Goal: Task Accomplishment & Management: Manage account settings

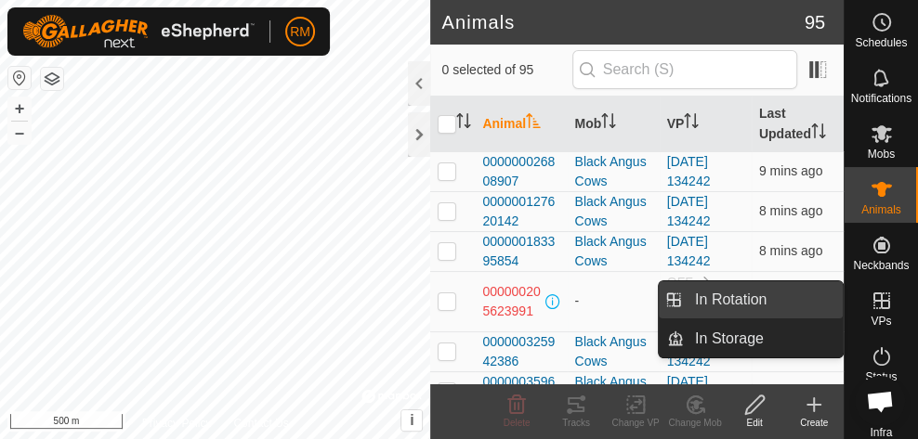
click at [780, 299] on link "In Rotation" at bounding box center [763, 299] width 159 height 37
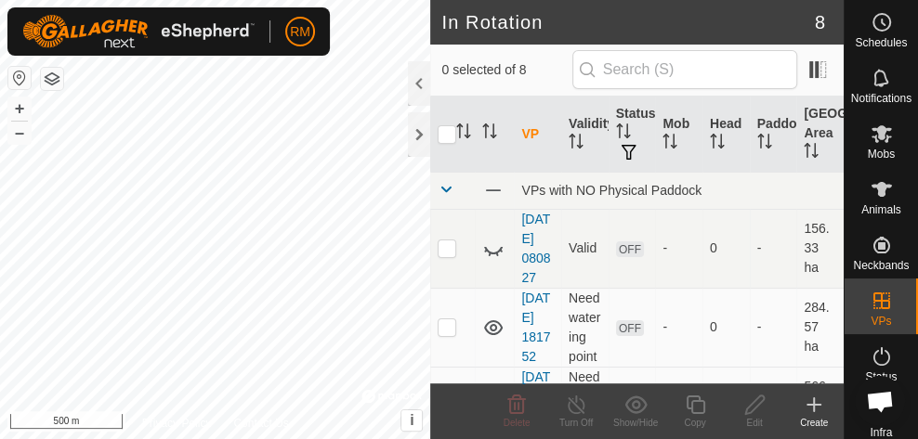
click at [818, 401] on icon at bounding box center [814, 405] width 22 height 22
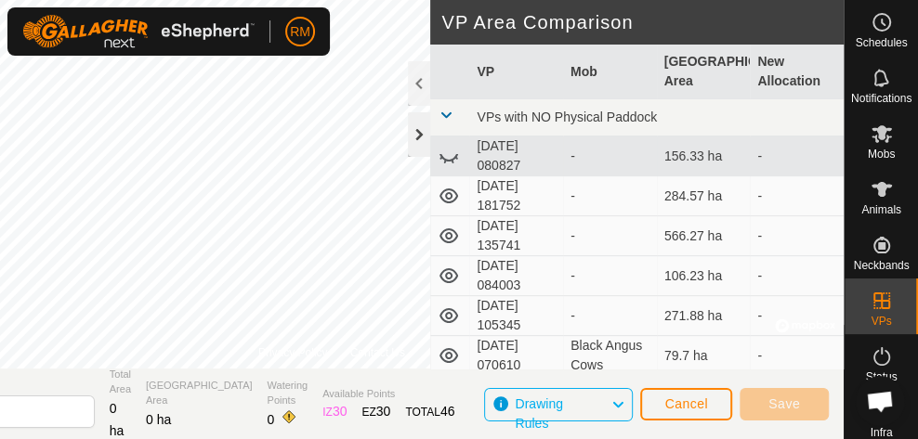
click at [420, 138] on div at bounding box center [419, 134] width 22 height 45
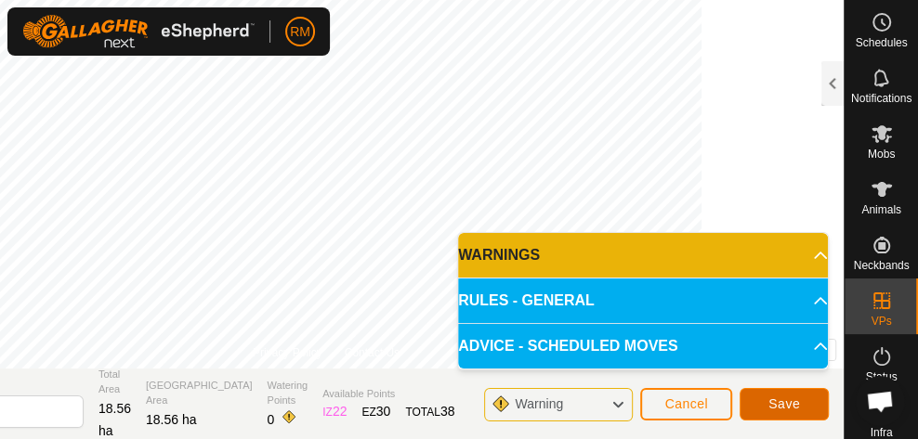
click at [778, 407] on span "Save" at bounding box center [784, 404] width 32 height 15
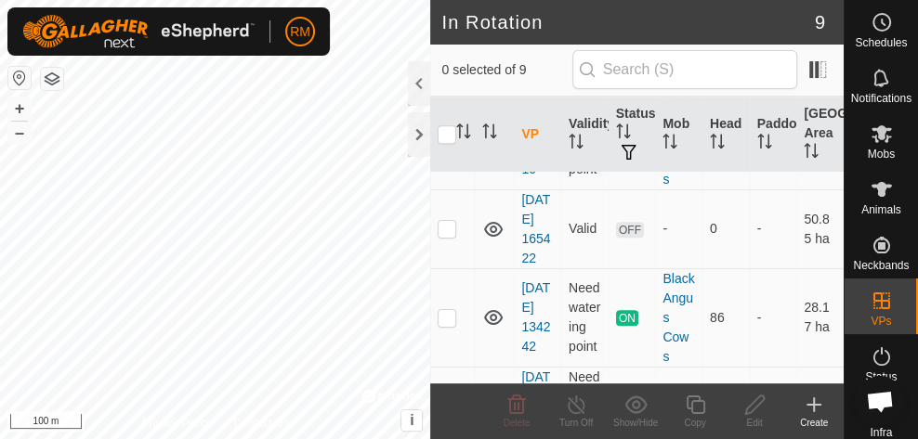
scroll to position [514, 0]
click at [495, 240] on icon at bounding box center [493, 228] width 22 height 22
click at [491, 147] on icon at bounding box center [493, 139] width 19 height 15
click at [441, 147] on p-checkbox at bounding box center [447, 139] width 19 height 15
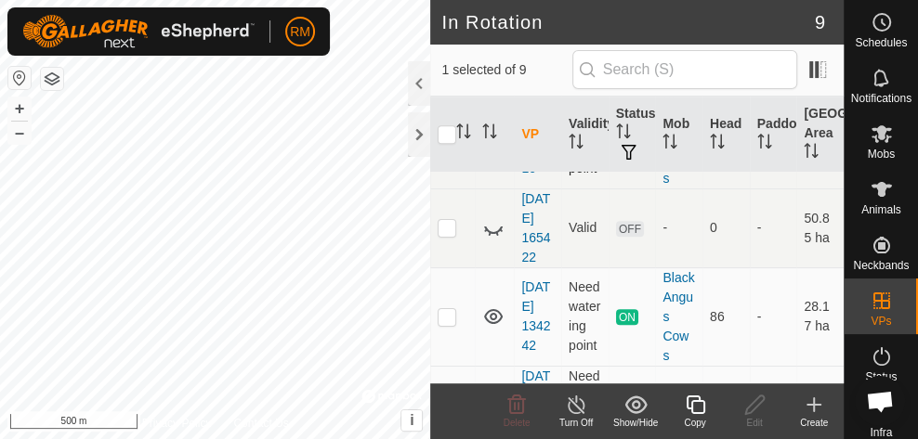
click at [444, 147] on p-checkbox at bounding box center [447, 139] width 19 height 15
checkbox input "false"
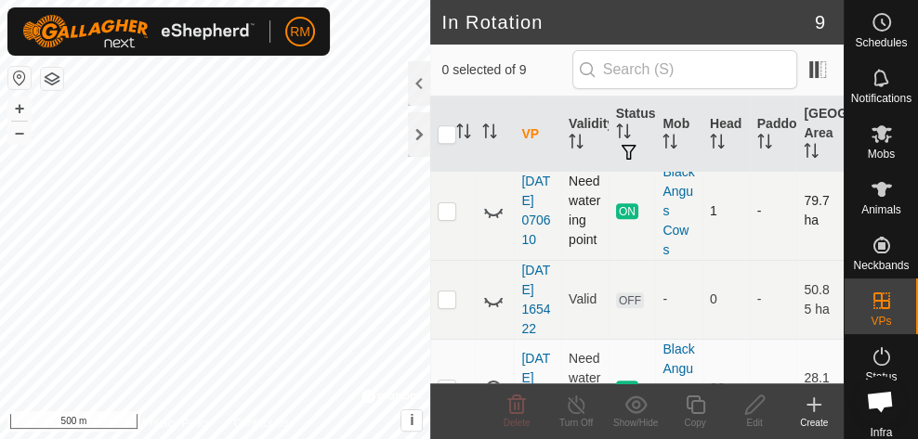
scroll to position [439, 0]
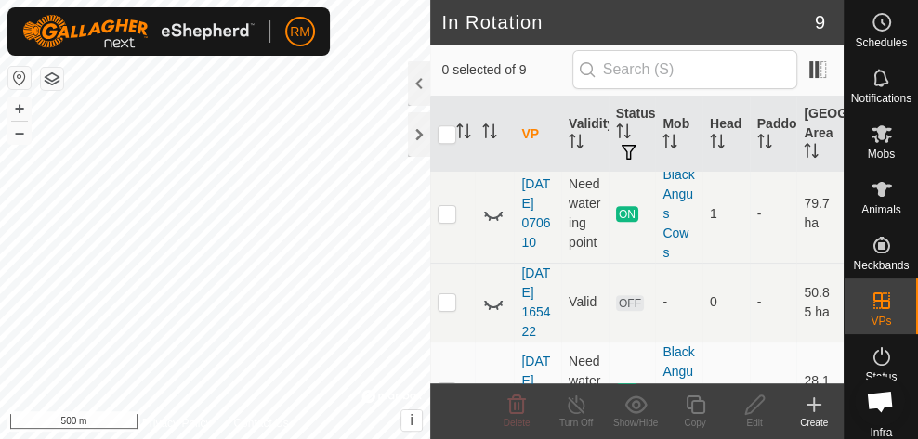
click at [494, 133] on icon at bounding box center [493, 125] width 19 height 15
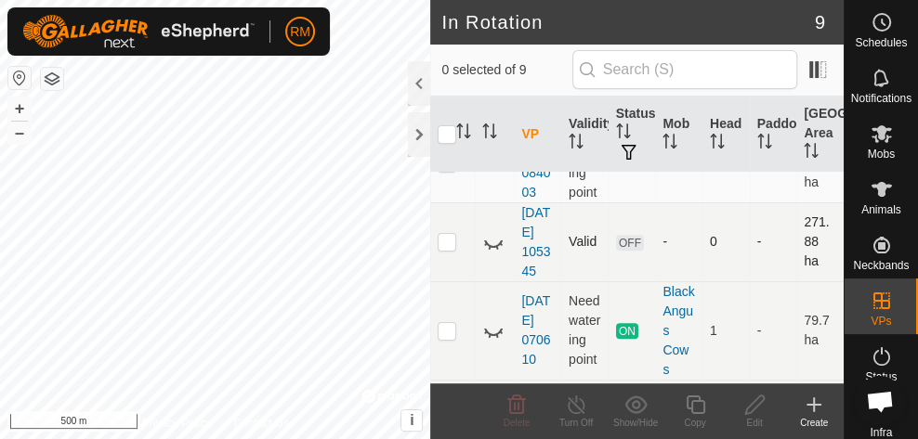
scroll to position [320, 0]
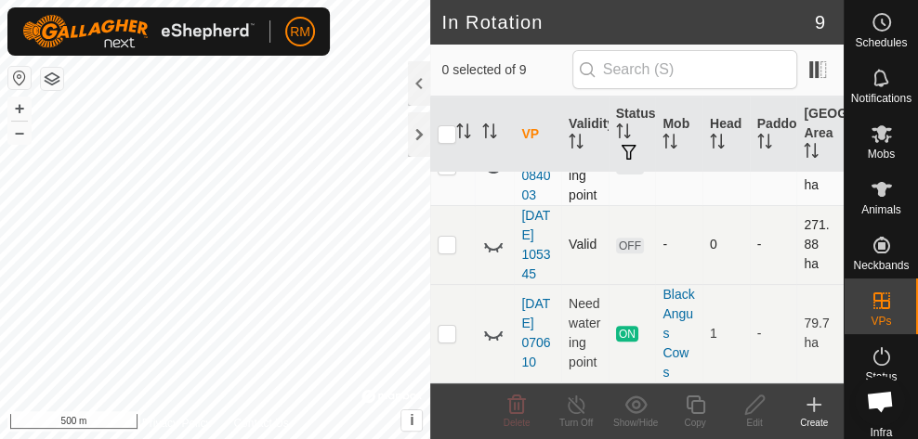
click at [498, 177] on icon at bounding box center [493, 166] width 22 height 22
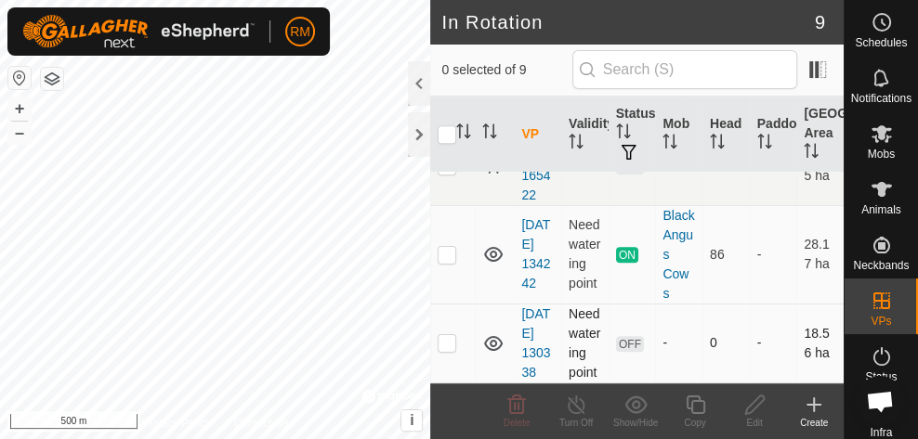
scroll to position [745, 0]
click at [494, 243] on icon at bounding box center [493, 254] width 22 height 22
click at [495, 339] on icon at bounding box center [493, 344] width 22 height 22
click at [497, 335] on icon at bounding box center [493, 344] width 22 height 22
click at [451, 340] on p-checkbox at bounding box center [447, 342] width 19 height 15
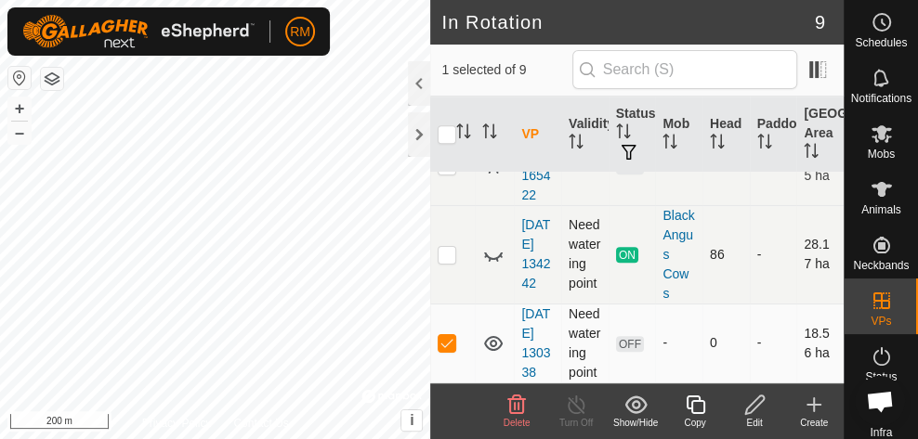
click at [450, 344] on td at bounding box center [452, 343] width 45 height 79
checkbox input "false"
click at [810, 408] on icon at bounding box center [814, 405] width 22 height 22
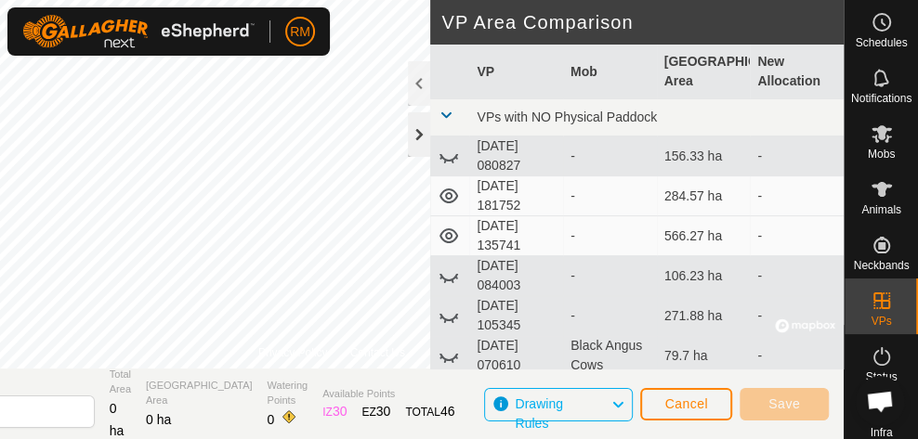
click at [418, 137] on div at bounding box center [419, 134] width 22 height 45
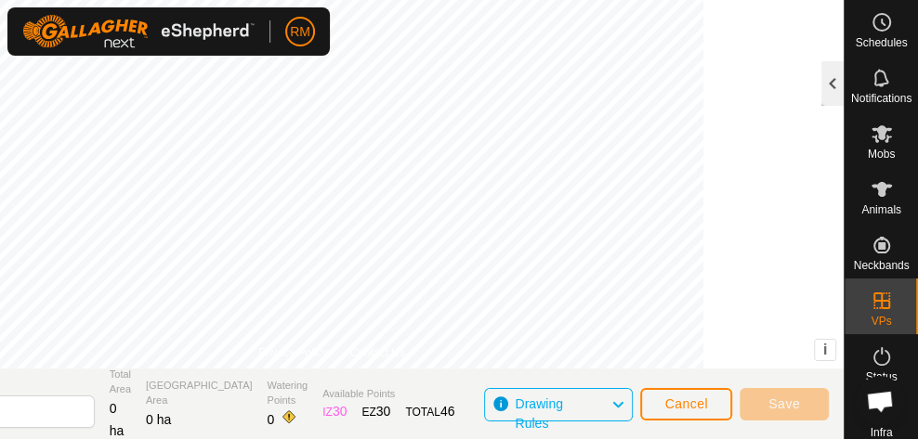
click at [830, 88] on div at bounding box center [832, 83] width 22 height 45
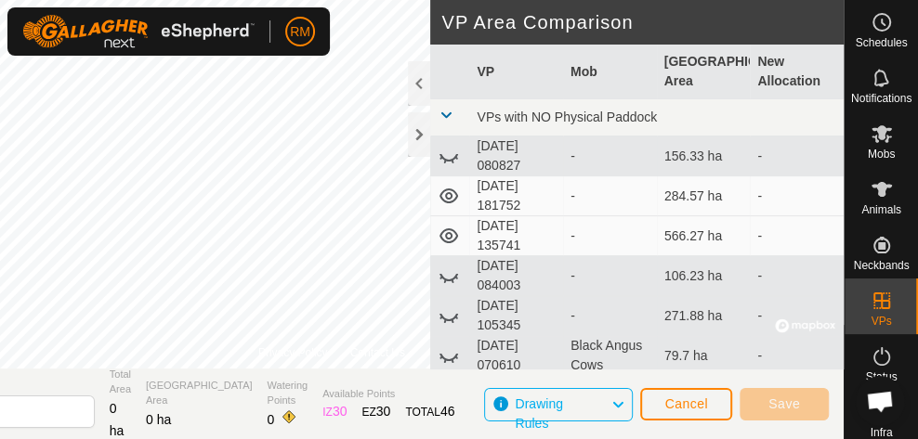
click at [445, 320] on icon at bounding box center [445, 322] width 3 height 4
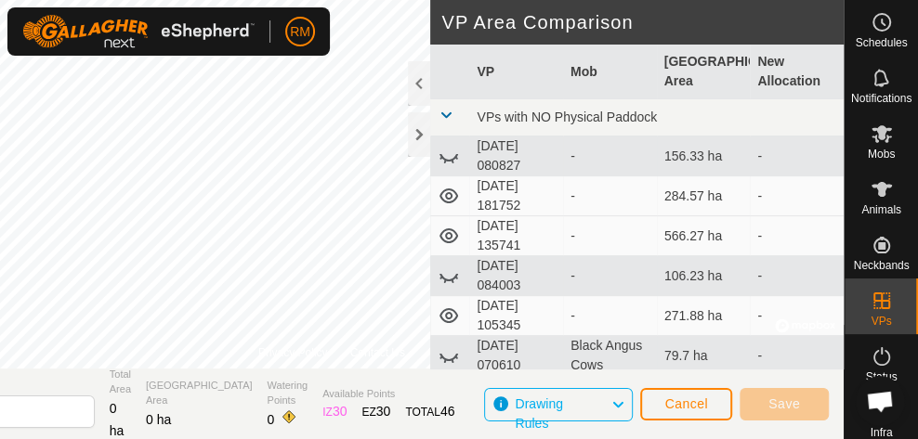
click at [451, 317] on icon at bounding box center [449, 316] width 22 height 22
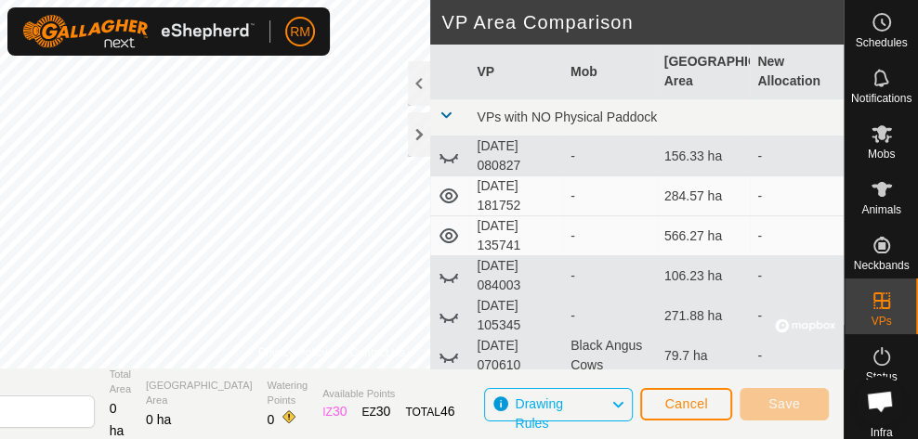
click at [446, 279] on icon at bounding box center [449, 276] width 22 height 22
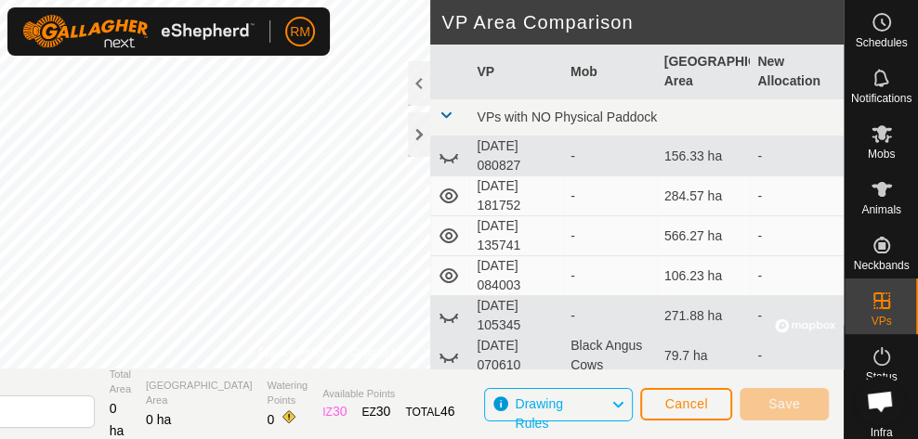
click at [449, 280] on icon at bounding box center [448, 275] width 19 height 15
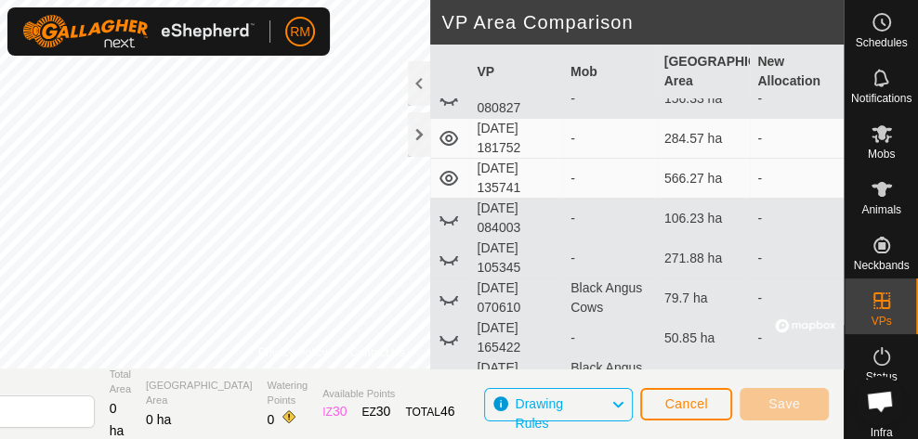
scroll to position [61, 0]
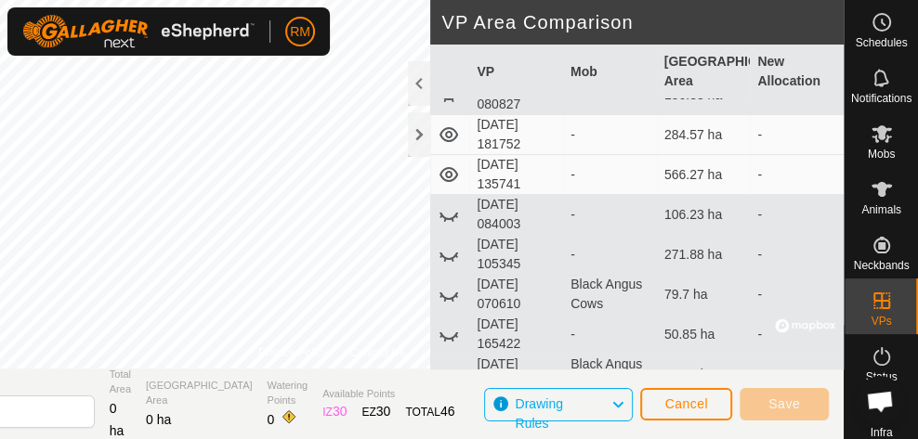
click at [445, 298] on icon at bounding box center [445, 300] width 3 height 4
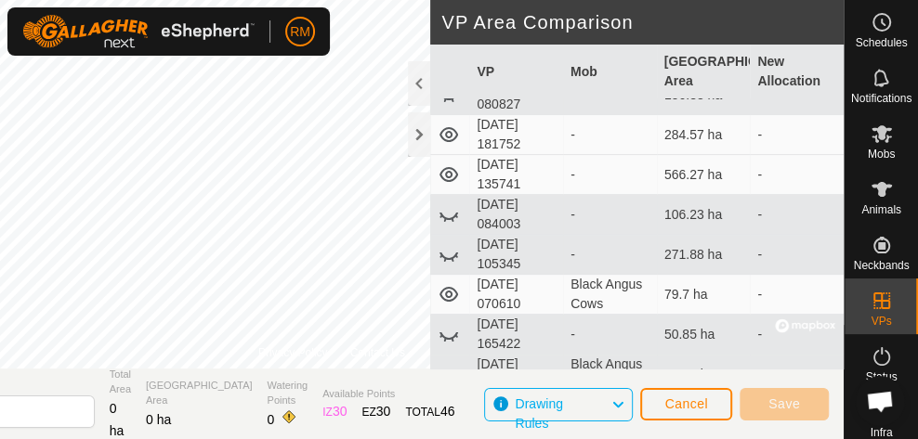
click at [453, 294] on icon at bounding box center [449, 294] width 22 height 22
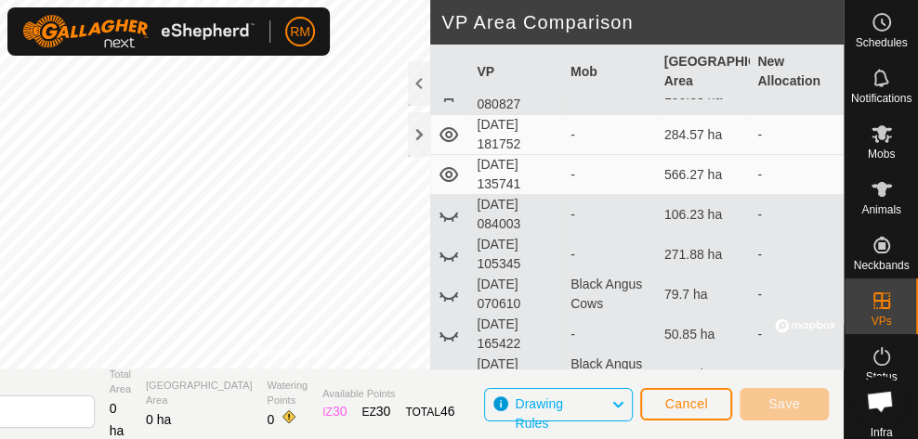
click at [451, 334] on icon at bounding box center [448, 336] width 19 height 7
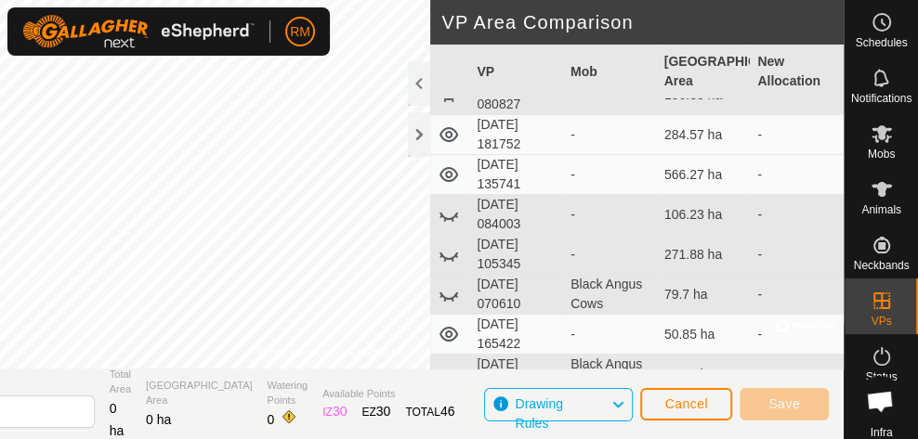
click at [448, 337] on icon at bounding box center [448, 334] width 19 height 15
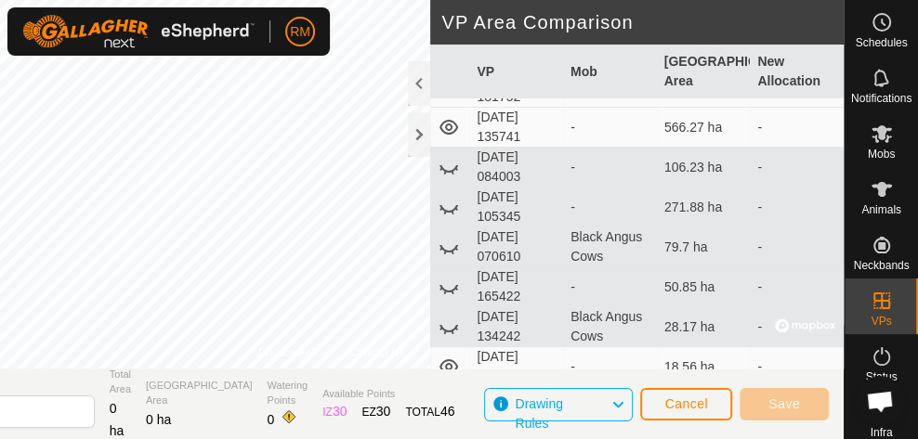
scroll to position [122, 0]
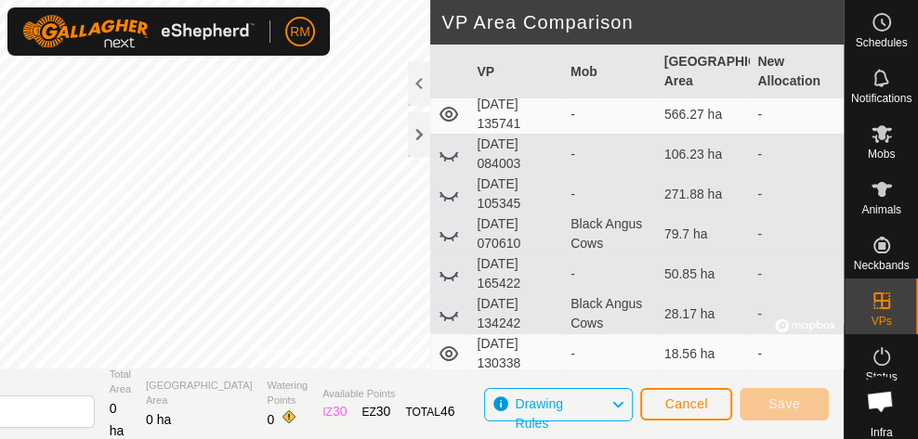
click at [445, 318] on icon at bounding box center [445, 320] width 3 height 4
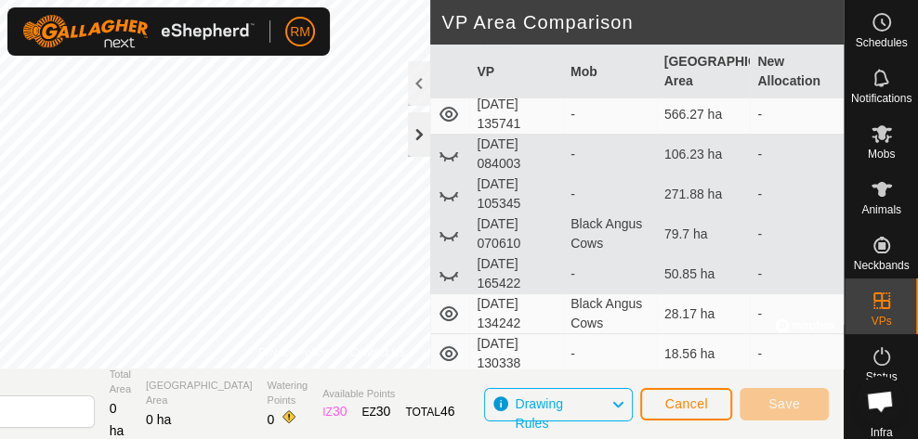
click at [424, 139] on div at bounding box center [419, 134] width 22 height 45
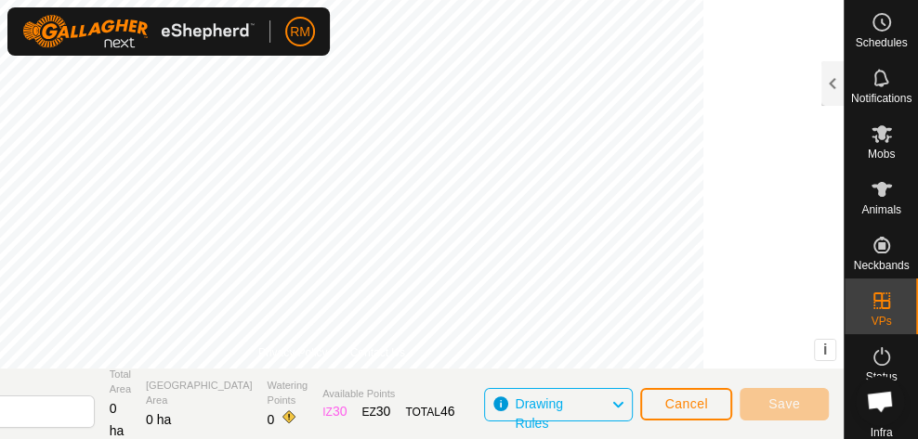
scroll to position [689, 0]
click at [705, 413] on button "Cancel" at bounding box center [686, 404] width 92 height 33
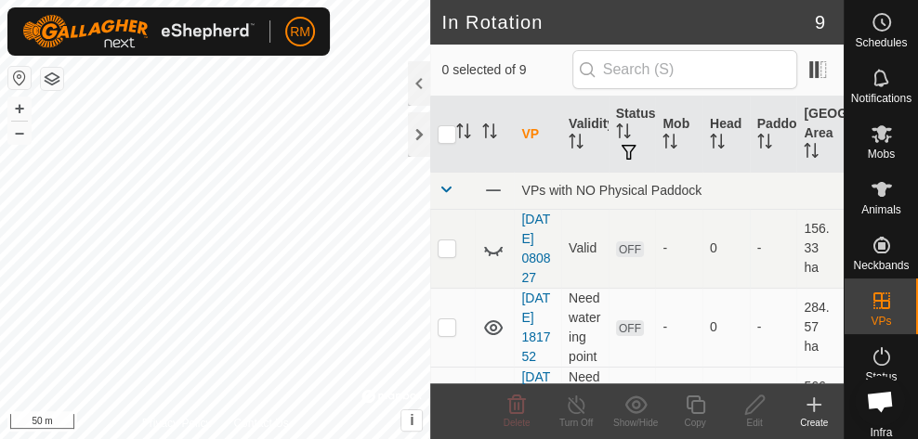
click at [816, 409] on icon at bounding box center [814, 405] width 22 height 22
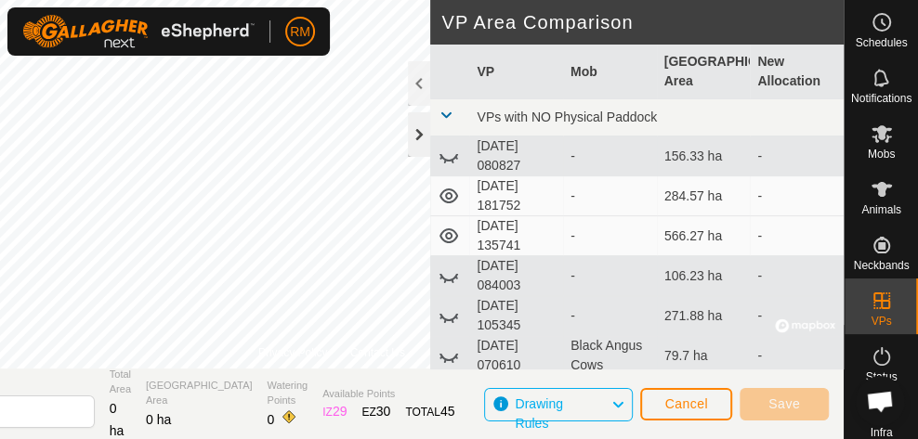
click at [424, 142] on div at bounding box center [419, 134] width 22 height 45
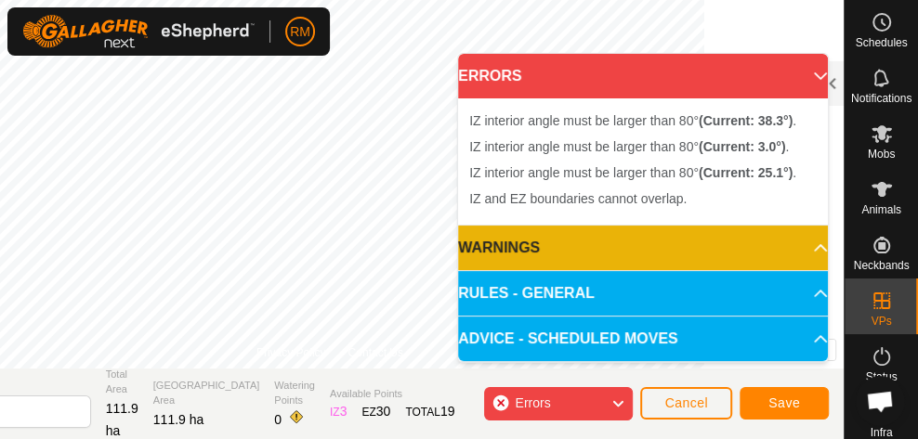
click at [500, 401] on div "Errors" at bounding box center [558, 403] width 149 height 33
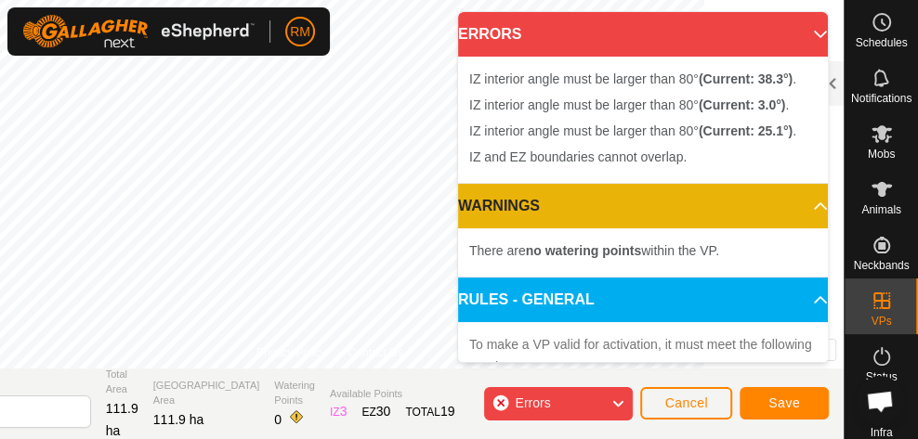
click at [503, 409] on div "Errors" at bounding box center [558, 403] width 149 height 33
click at [497, 403] on div "Errors" at bounding box center [558, 403] width 149 height 33
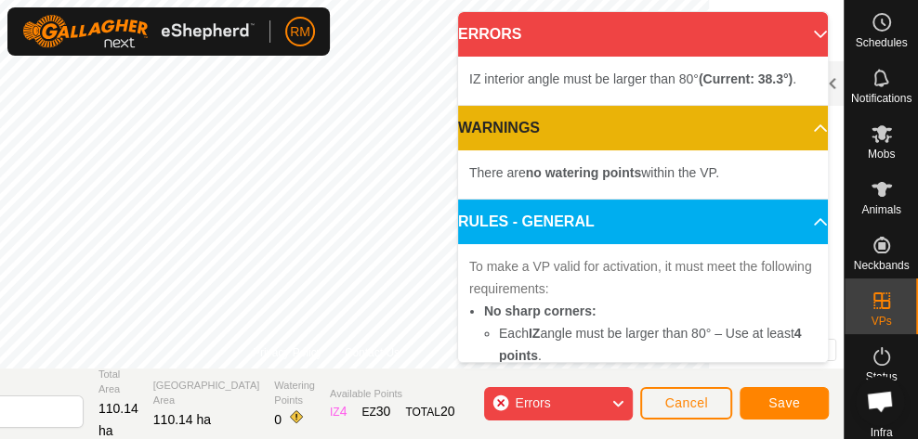
click at [503, 400] on div "Errors" at bounding box center [558, 403] width 149 height 33
click at [504, 401] on div "Errors" at bounding box center [558, 403] width 149 height 33
click at [497, 402] on div "Errors" at bounding box center [558, 403] width 149 height 33
click at [504, 402] on div "Errors" at bounding box center [558, 403] width 149 height 33
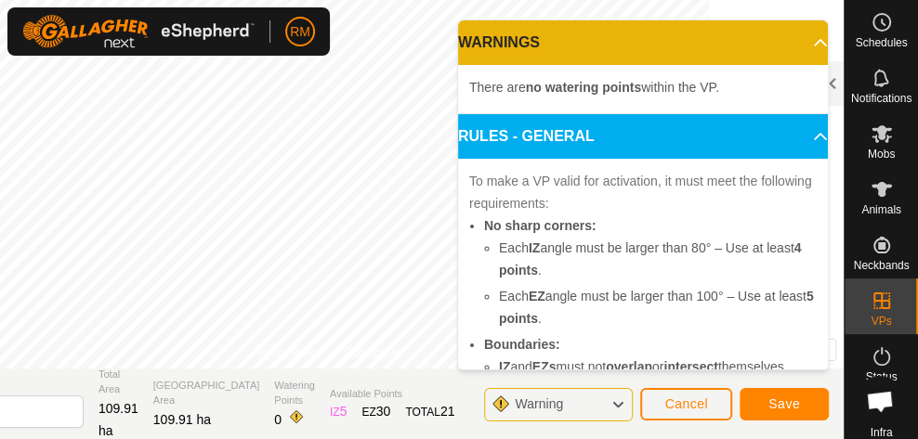
click at [800, 37] on p-accordion-header "WARNINGS" at bounding box center [643, 42] width 370 height 45
click at [777, 409] on span "Save" at bounding box center [784, 404] width 32 height 15
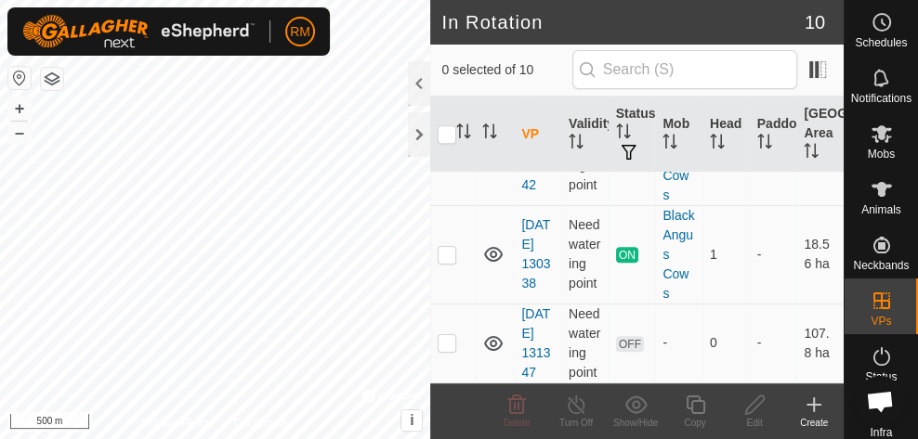
scroll to position [862, 0]
click at [870, 149] on span "Mobs" at bounding box center [881, 154] width 27 height 11
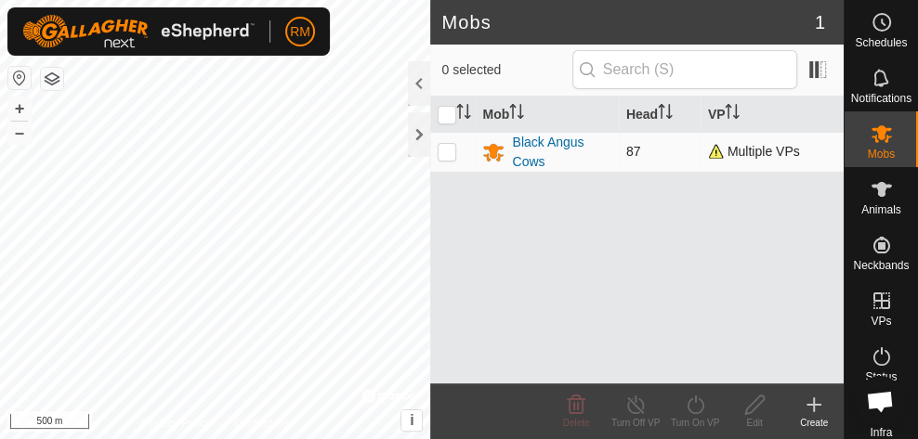
click at [450, 152] on p-checkbox at bounding box center [447, 151] width 19 height 15
checkbox input "true"
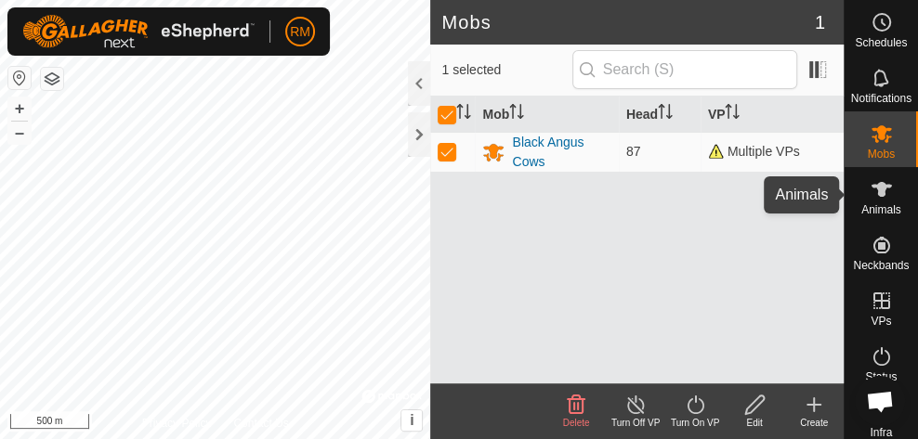
click at [872, 194] on icon at bounding box center [881, 189] width 20 height 15
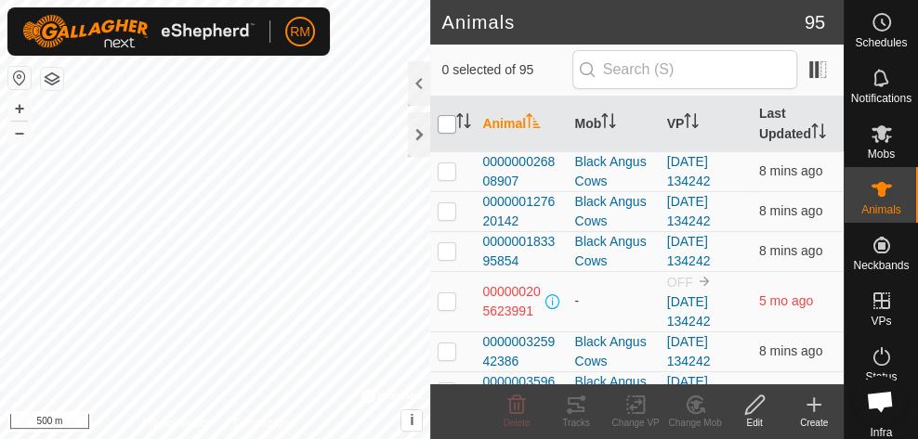
click at [444, 118] on input "checkbox" at bounding box center [447, 124] width 19 height 19
checkbox input "true"
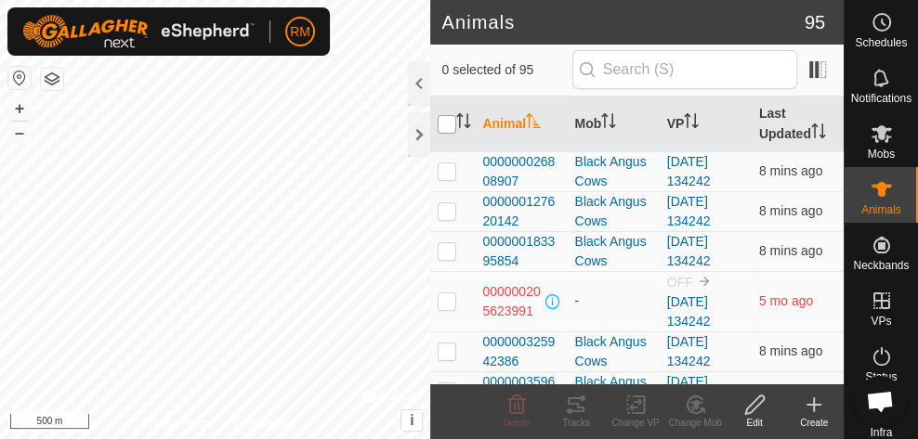
checkbox input "true"
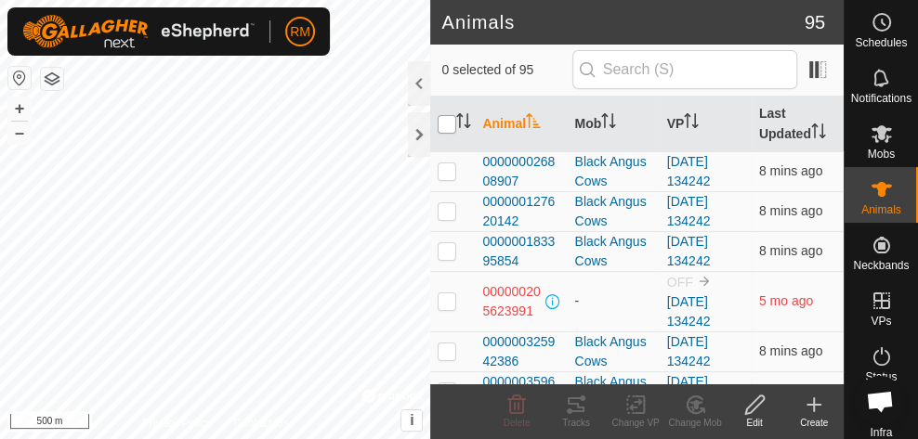
checkbox input "true"
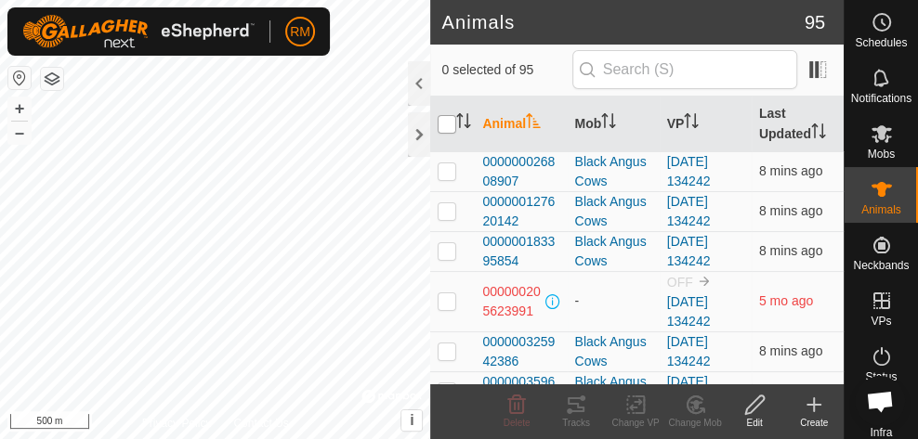
checkbox input "true"
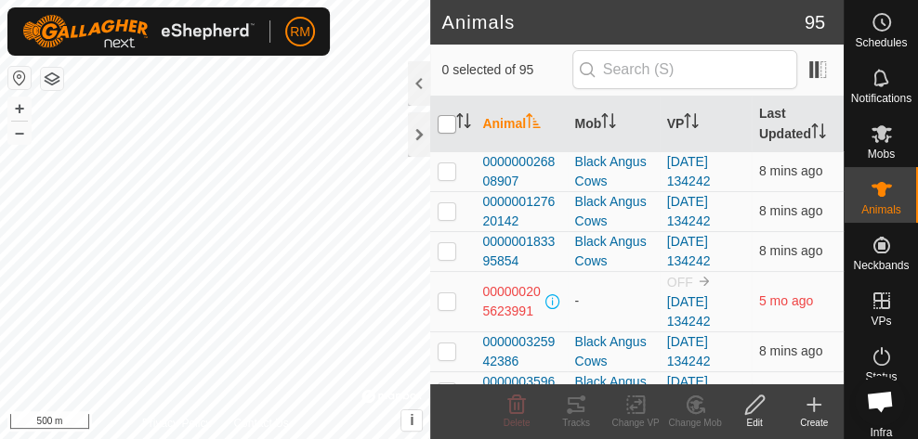
checkbox input "true"
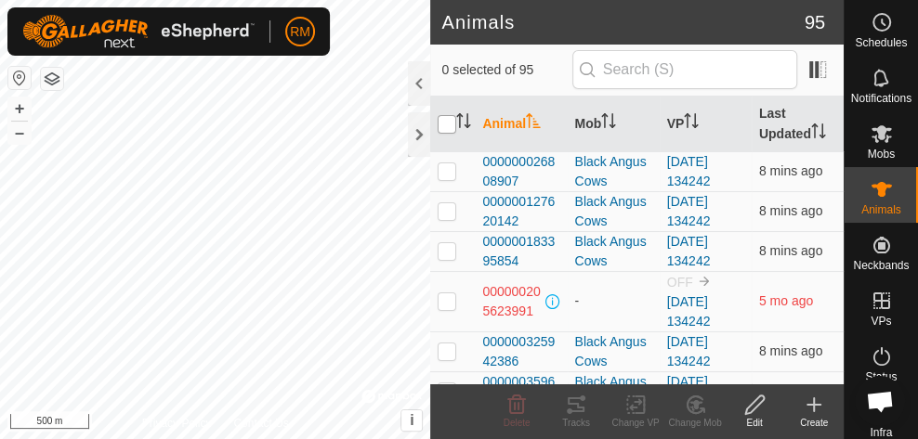
checkbox input "true"
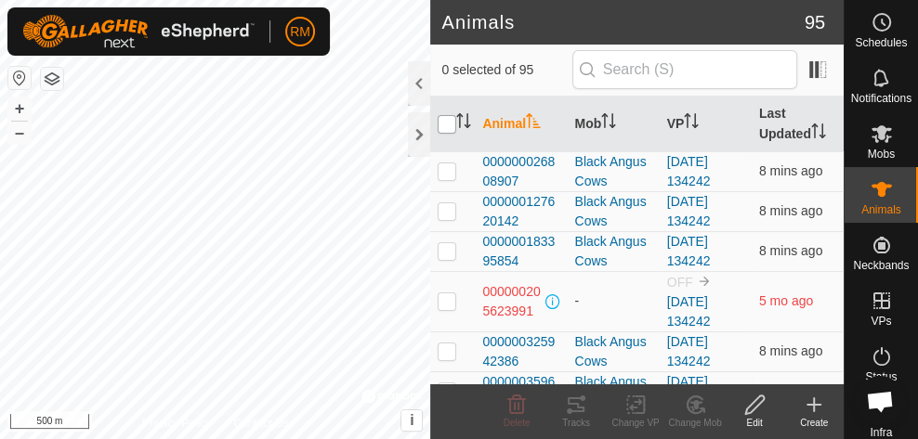
checkbox input "true"
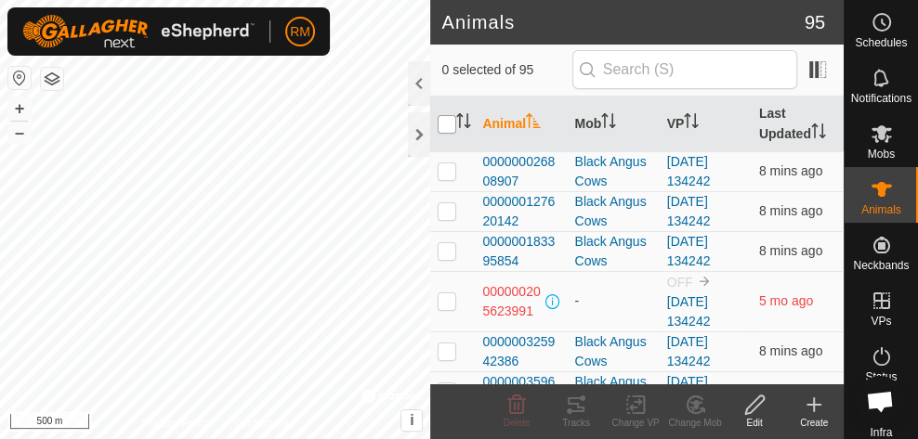
checkbox input "true"
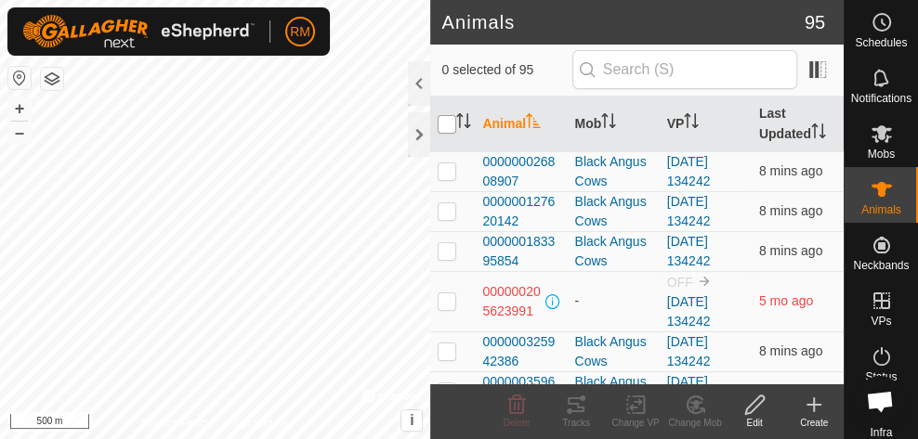
checkbox input "true"
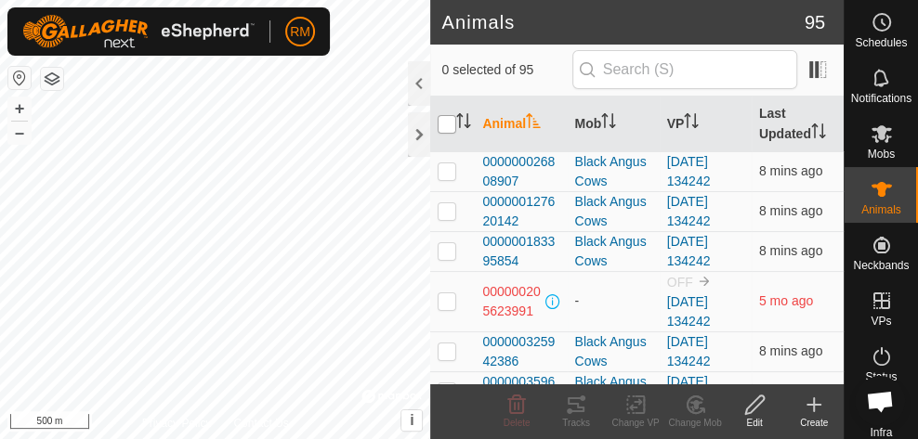
checkbox input "true"
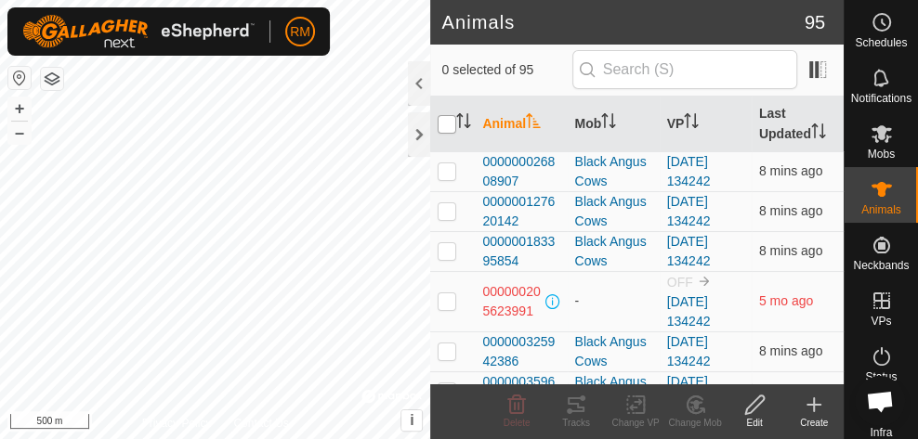
checkbox input "true"
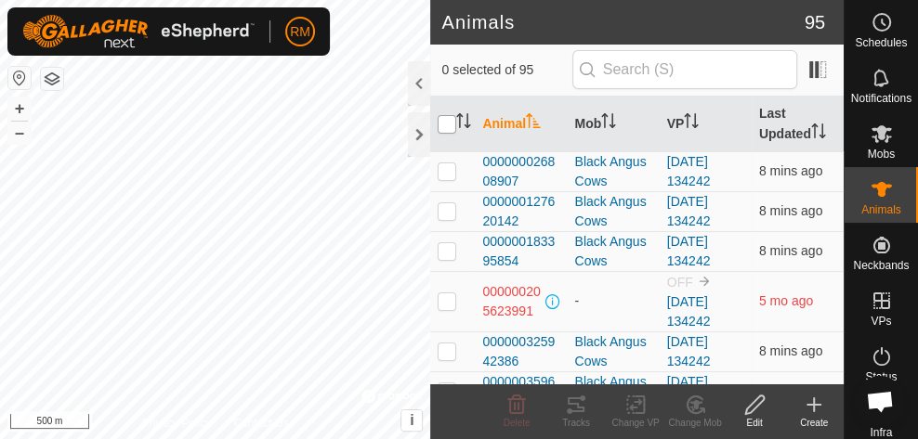
checkbox input "true"
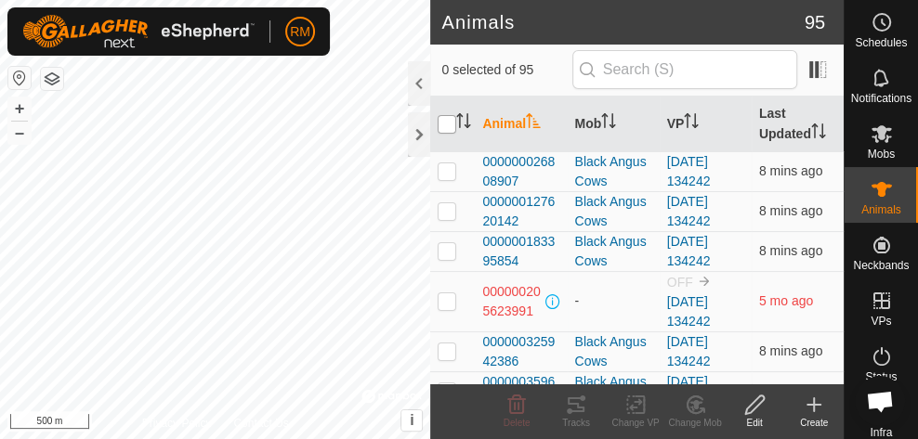
checkbox input "true"
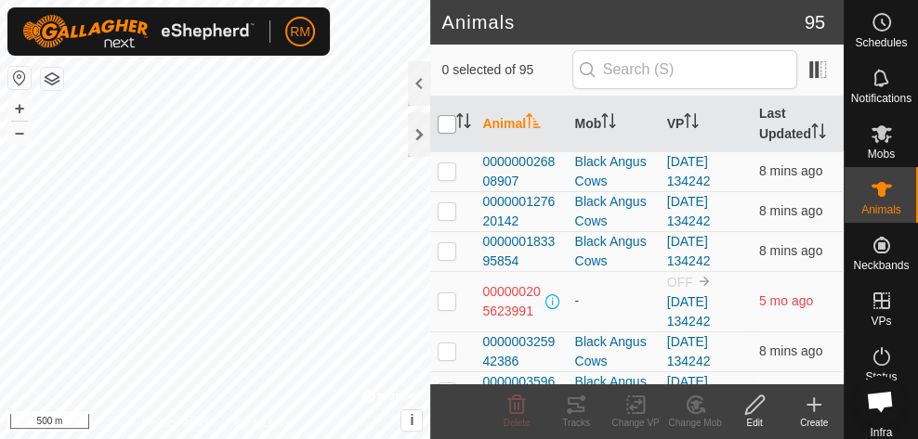
checkbox input "true"
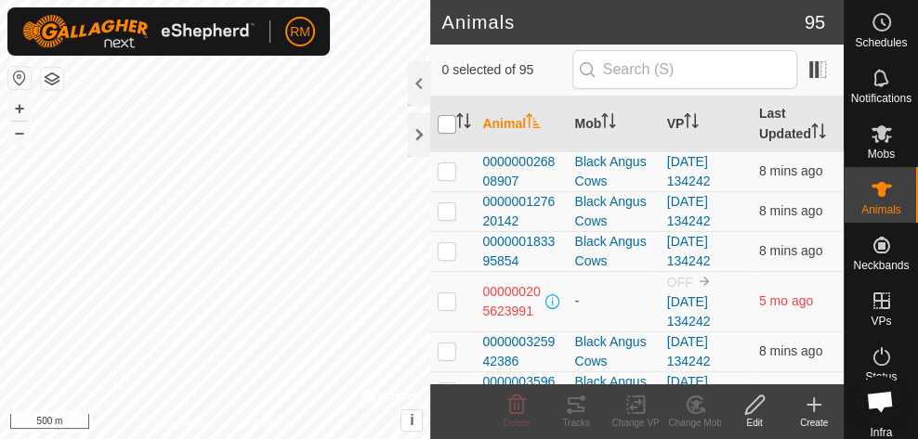
checkbox input "true"
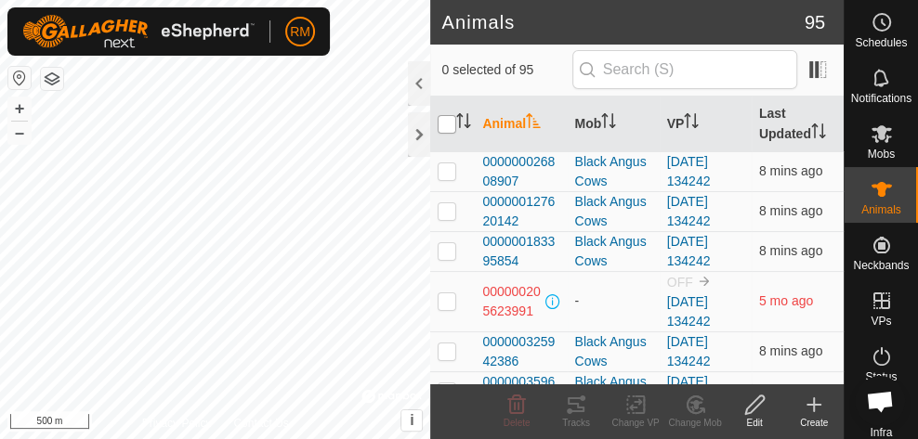
checkbox input "true"
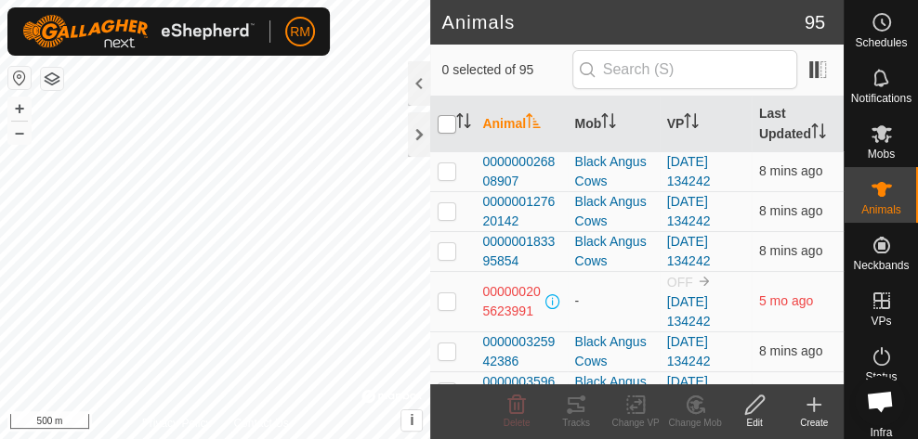
checkbox input "true"
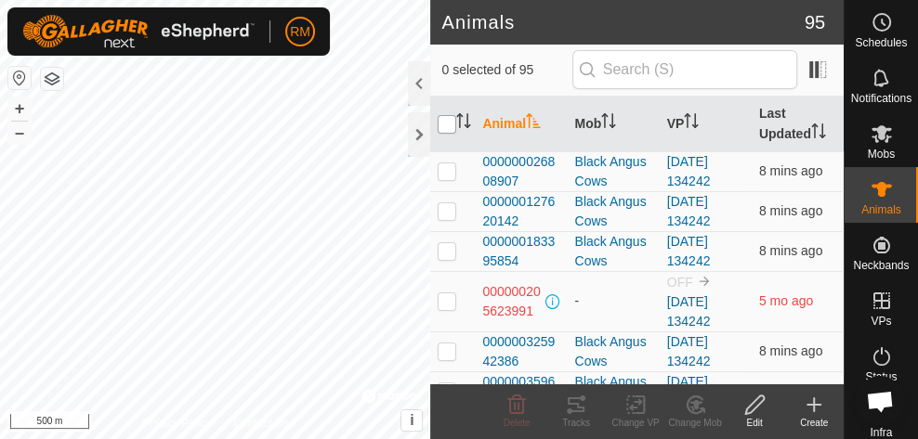
checkbox input "true"
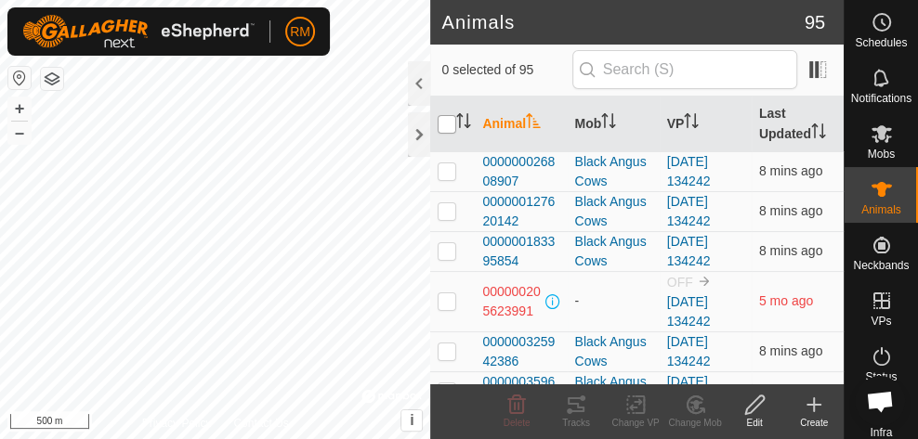
checkbox input "true"
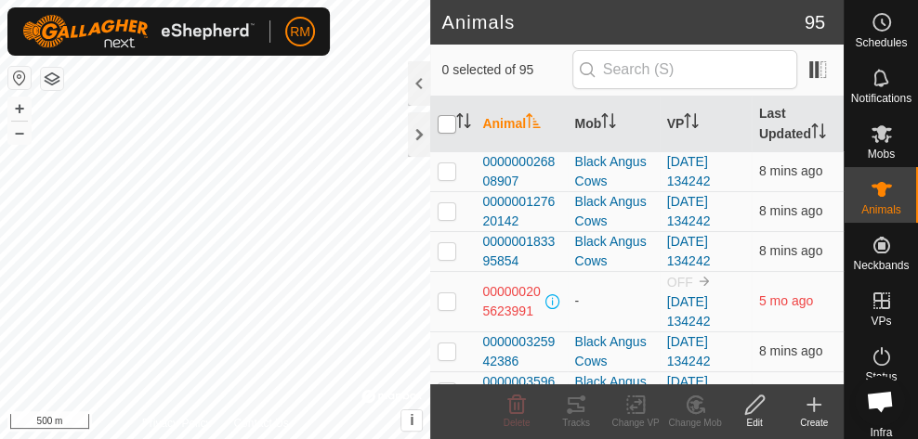
checkbox input "true"
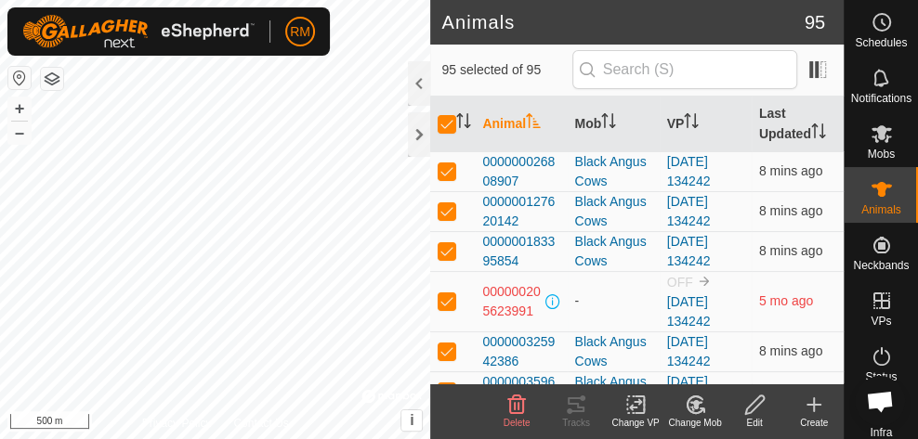
click at [637, 402] on icon at bounding box center [635, 404] width 13 height 12
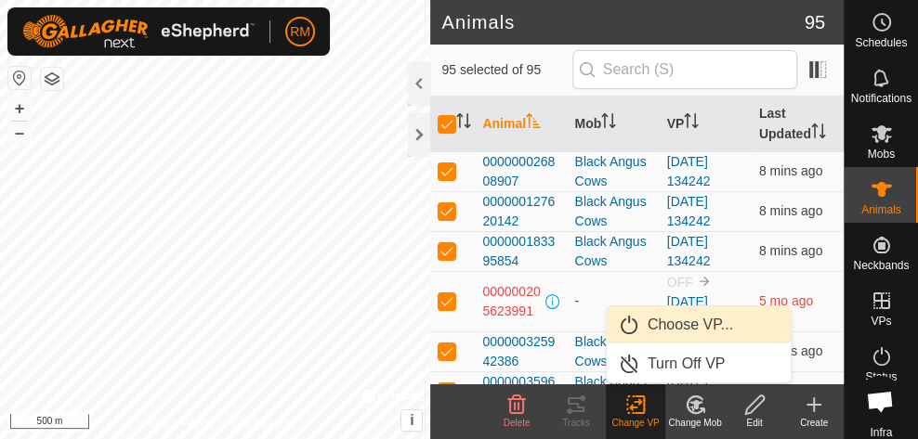
click at [685, 327] on link "Choose VP..." at bounding box center [699, 325] width 184 height 37
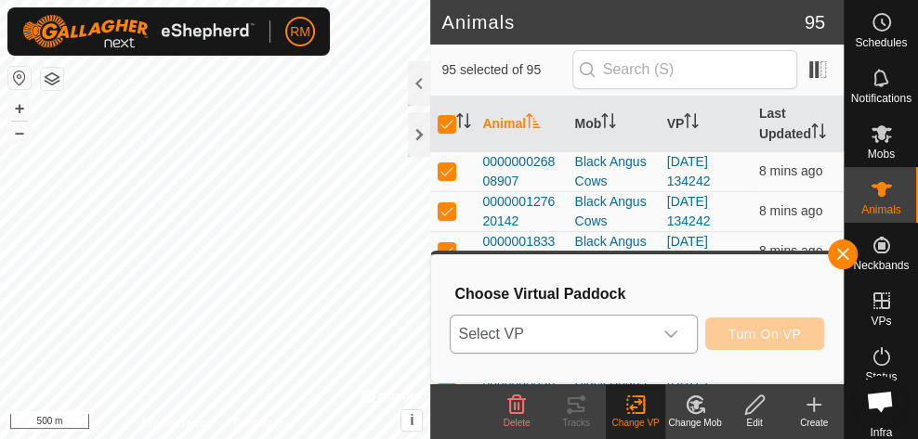
click at [676, 329] on icon "dropdown trigger" at bounding box center [670, 334] width 15 height 15
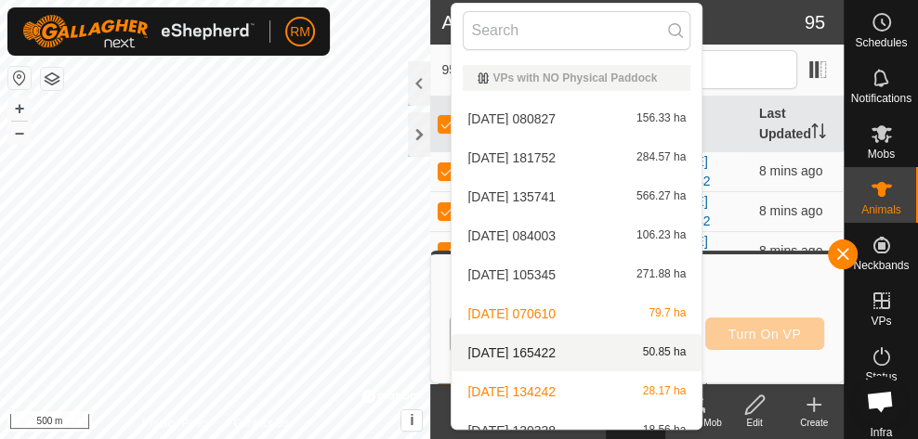
scroll to position [59, 0]
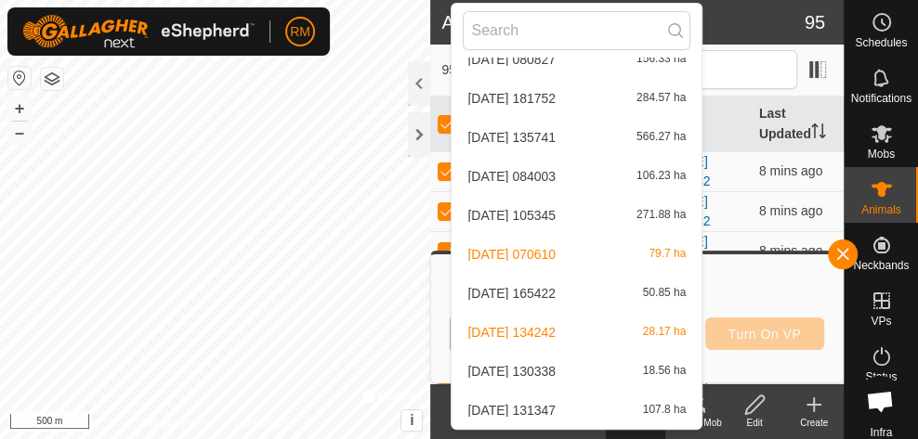
click at [640, 402] on li "[DATE] 131347 107.8 ha" at bounding box center [576, 410] width 250 height 37
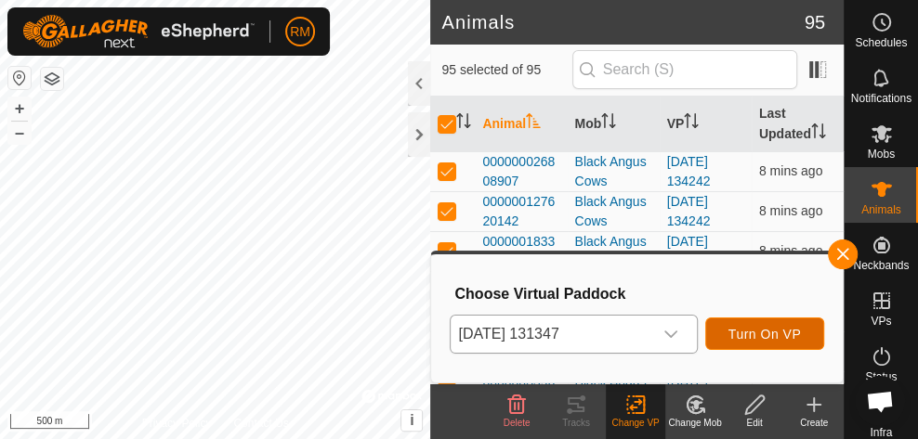
click at [754, 333] on span "Turn On VP" at bounding box center [764, 334] width 72 height 15
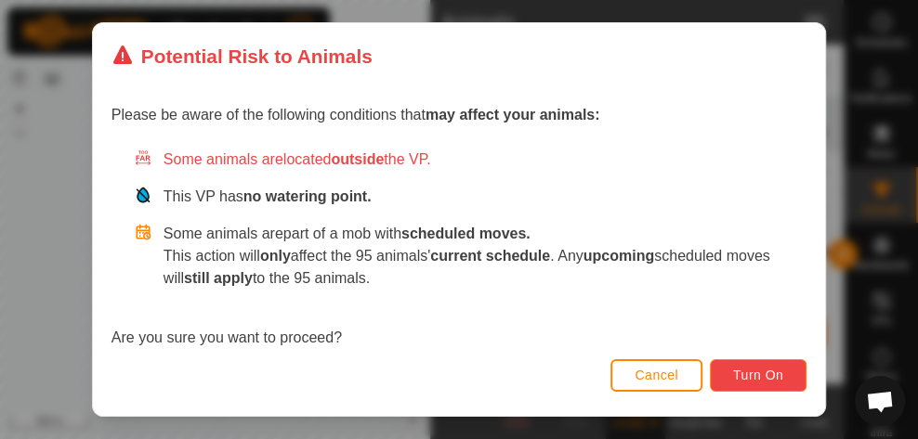
click at [774, 376] on span "Turn On" at bounding box center [758, 375] width 50 height 15
